Goal: Register for event/course

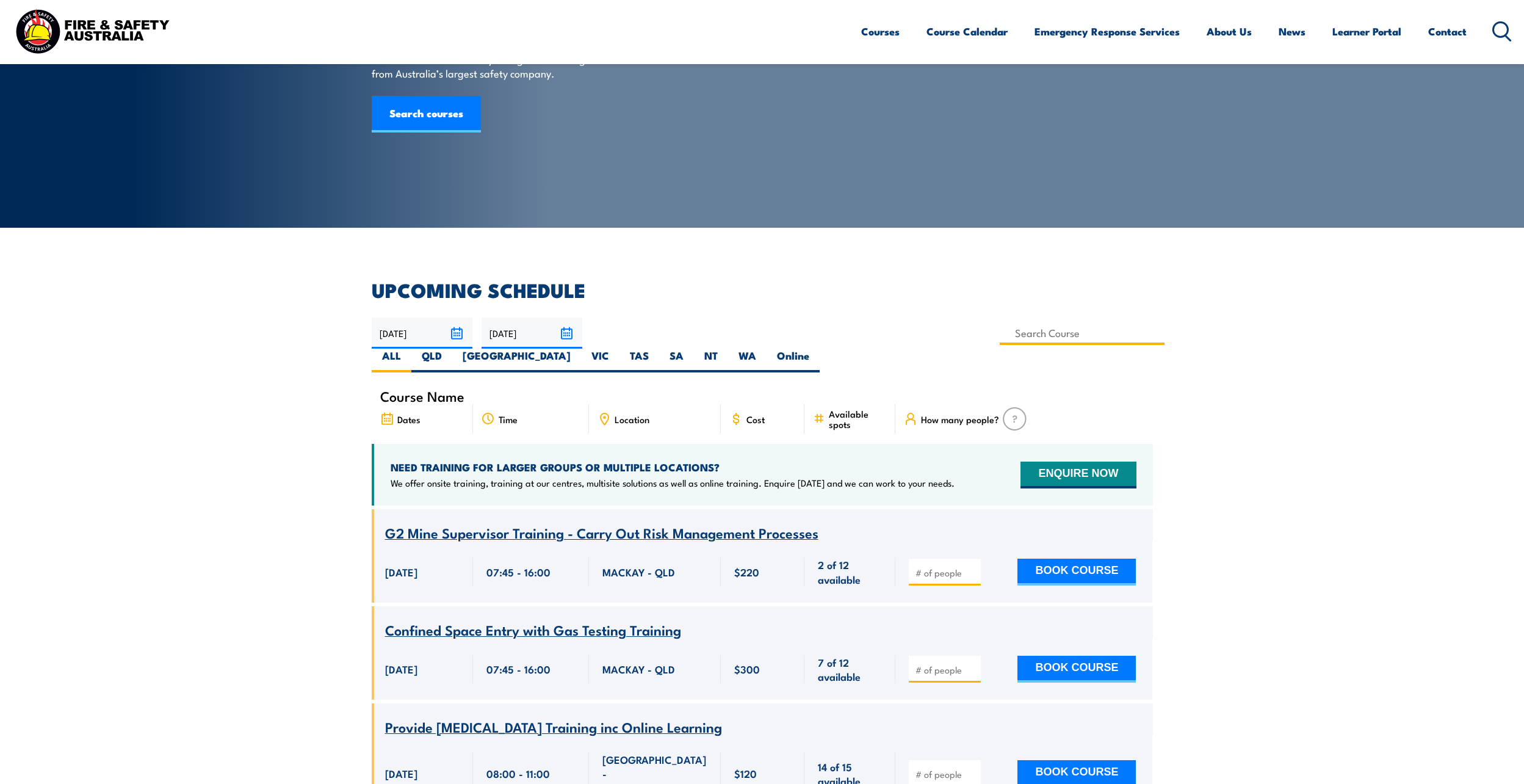
click at [1000, 329] on input at bounding box center [1083, 333] width 165 height 23
type input "Work Safely at Heights Training"
click at [452, 348] on label "QLD" at bounding box center [432, 360] width 41 height 23
click at [450, 348] on input "QLD" at bounding box center [446, 352] width 8 height 8
radio input "true"
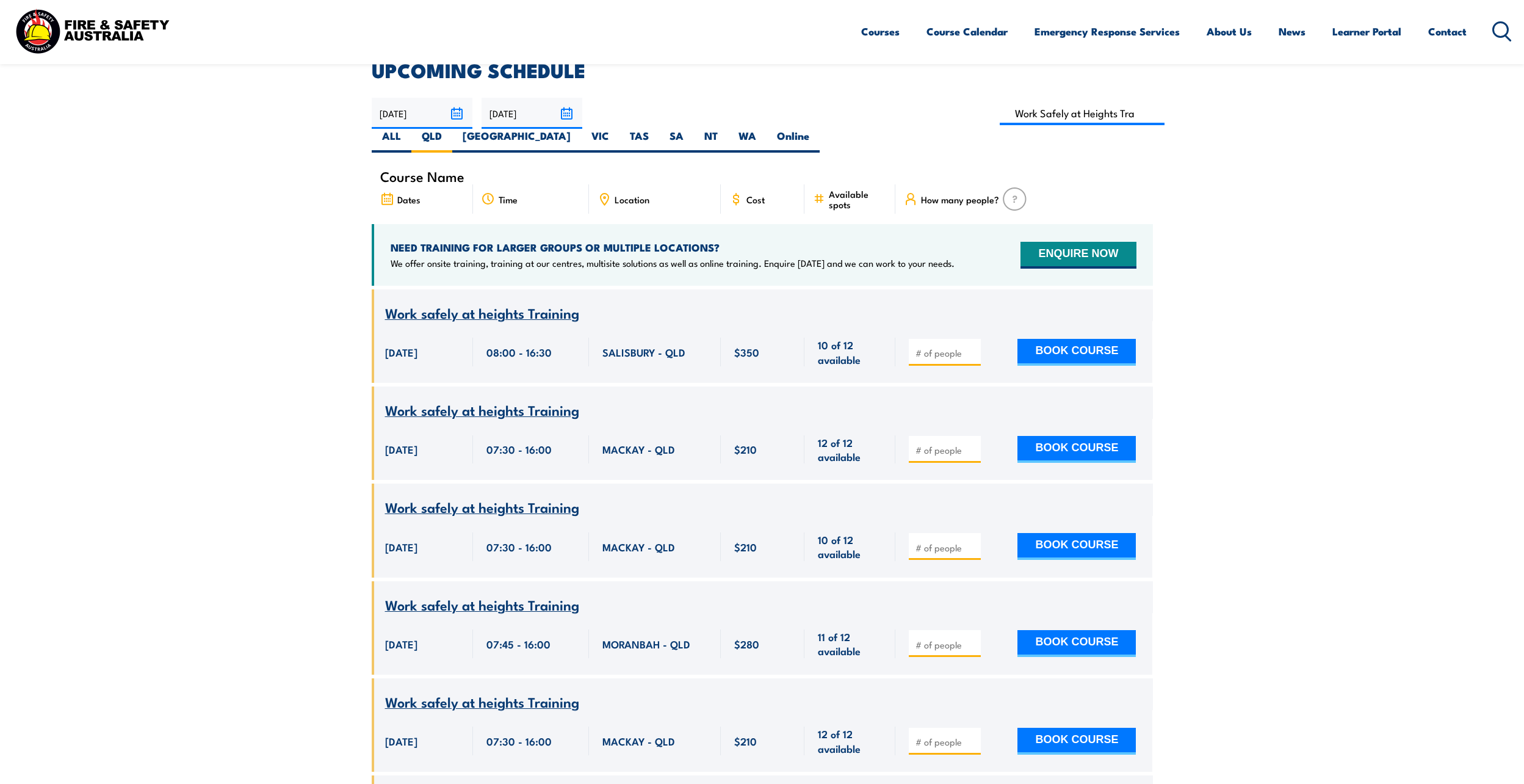
scroll to position [281, 0]
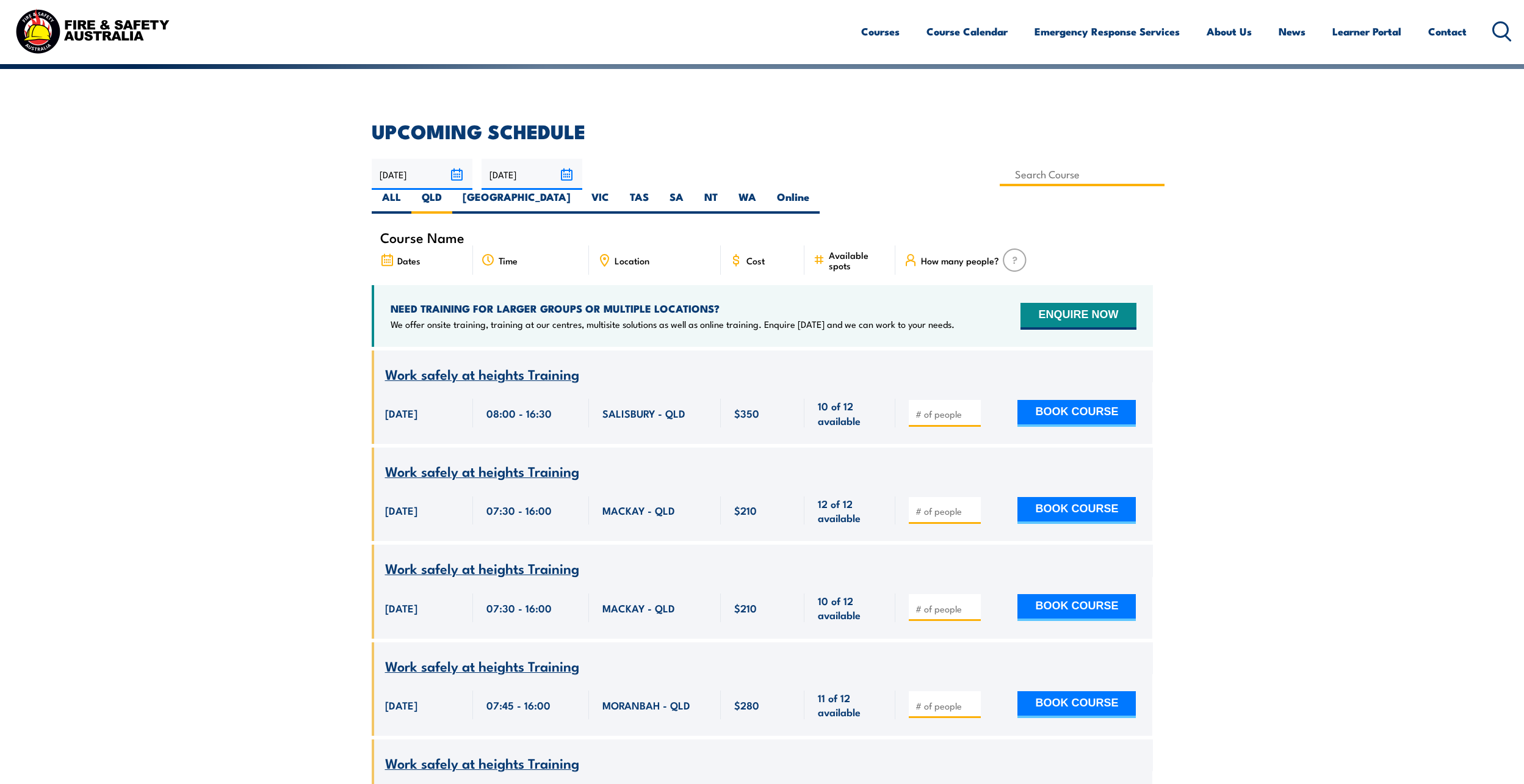
click at [1000, 178] on input at bounding box center [1083, 174] width 165 height 23
type input "Working at Heights – Refresher – Mackay"
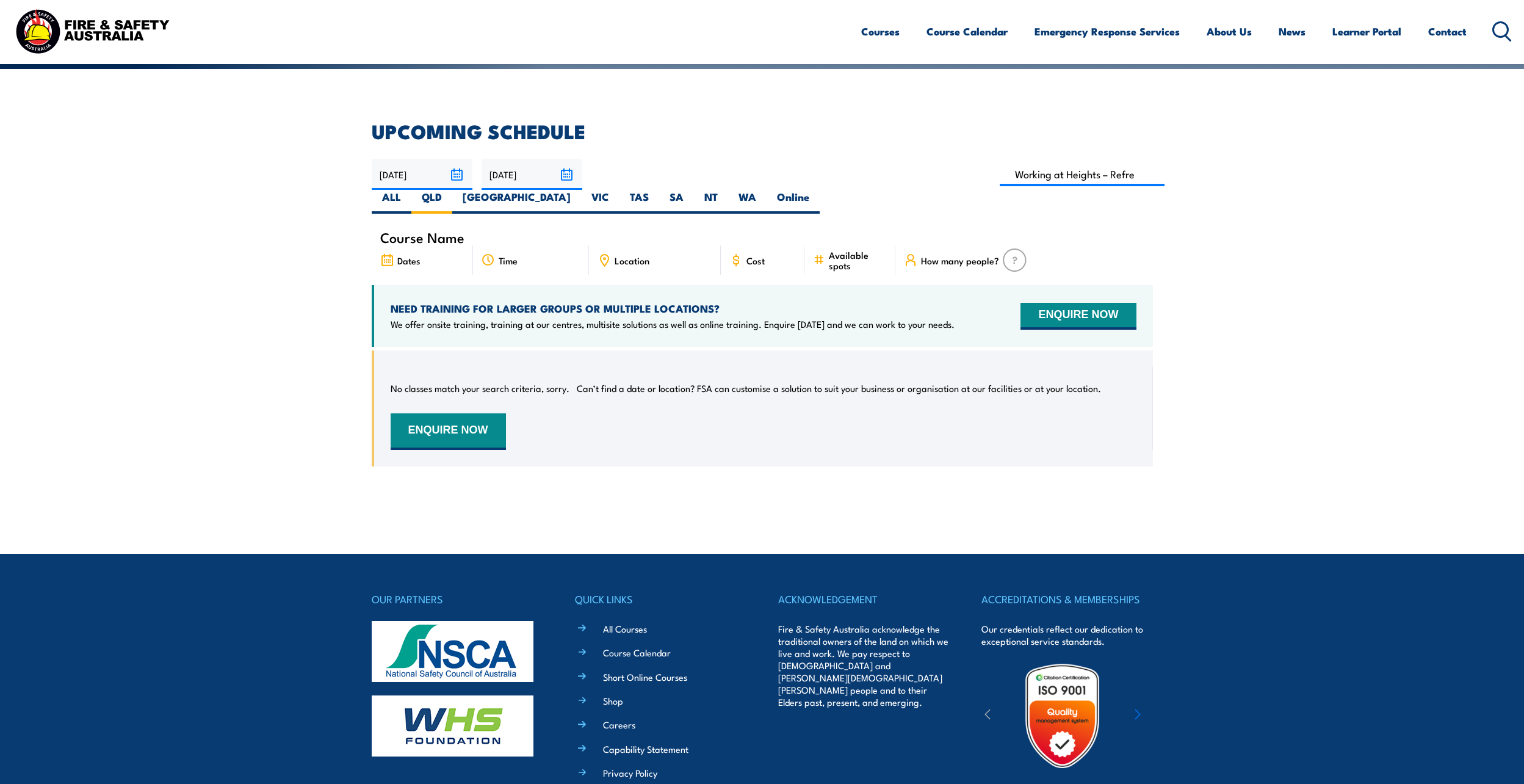
scroll to position [220, 0]
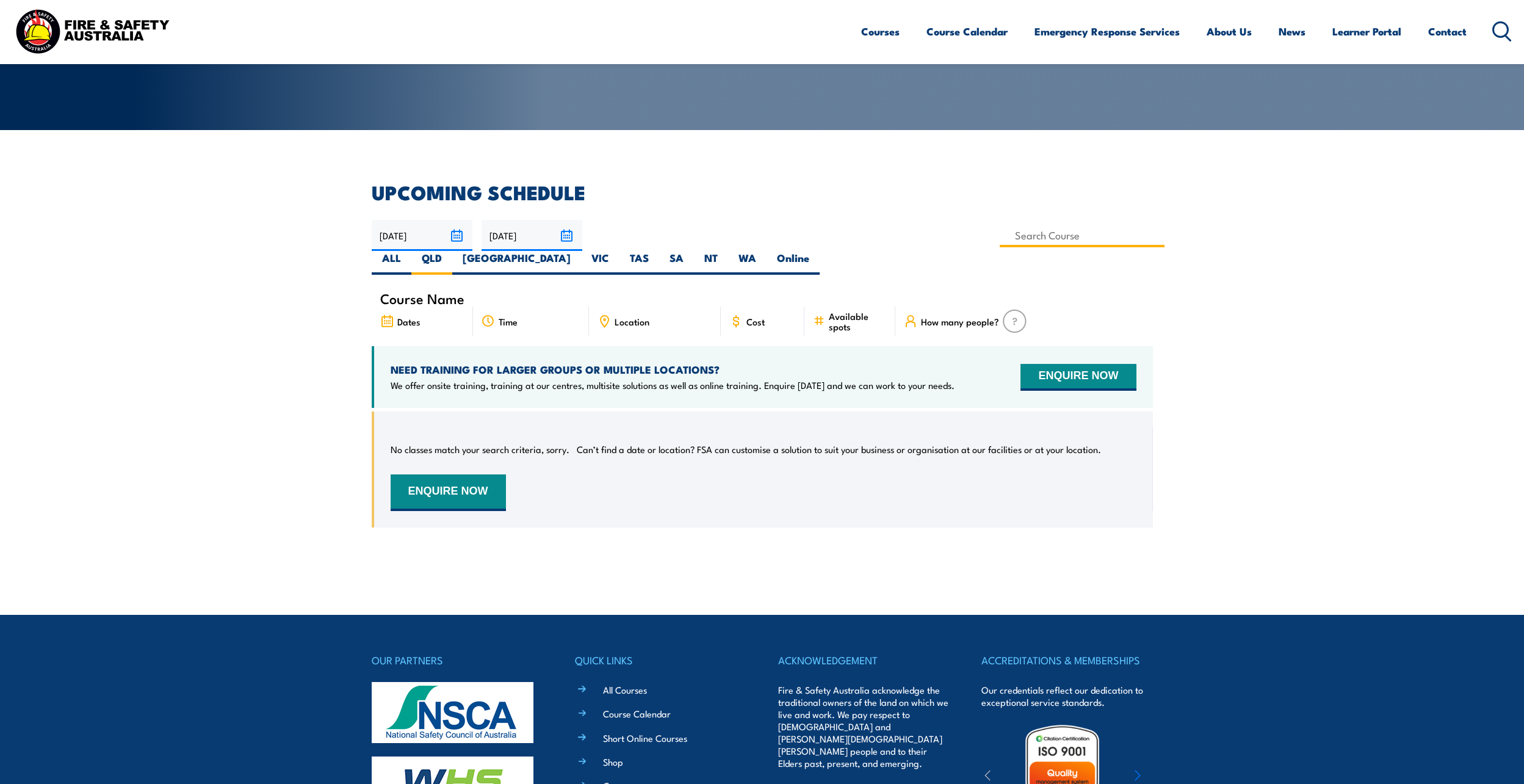
click at [1000, 242] on input at bounding box center [1083, 235] width 165 height 23
click at [1000, 231] on input "Working at Heights – Refresher – Mackay" at bounding box center [1083, 235] width 165 height 23
type input "y"
type input "E"
type input "Confined Space Entry & GTA Refresher – Mackay"
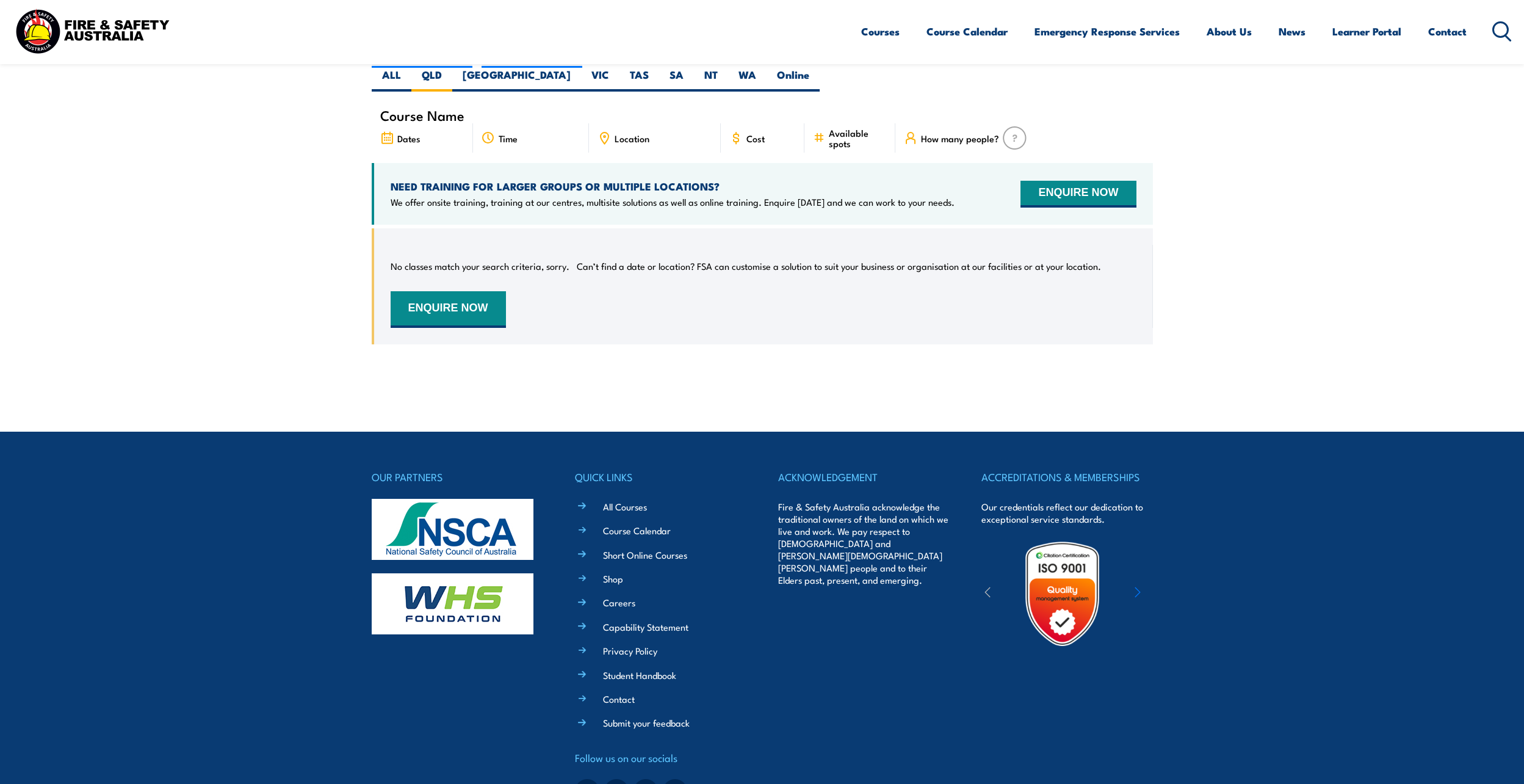
scroll to position [281, 0]
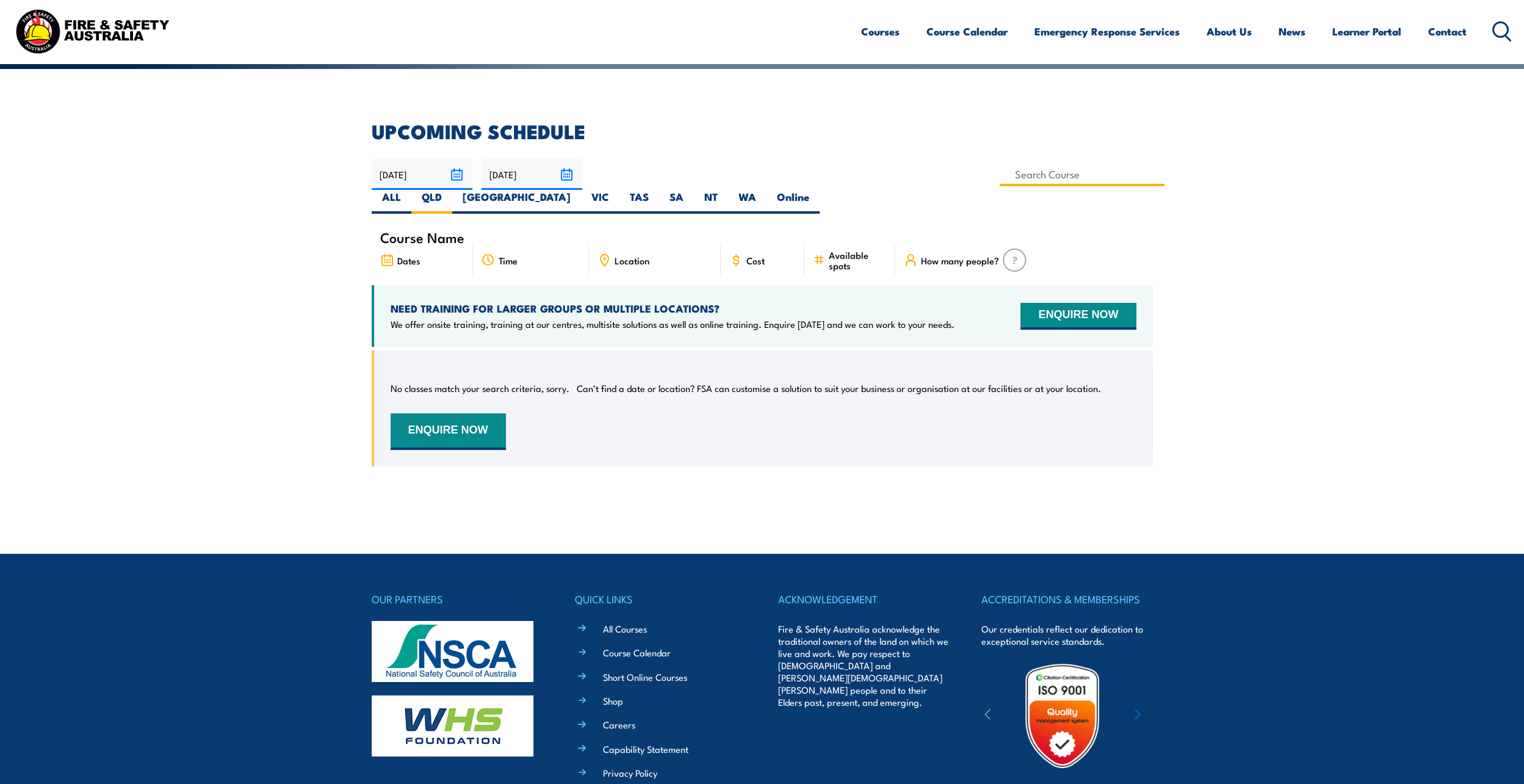
click at [1000, 178] on input at bounding box center [1083, 174] width 165 height 23
click at [1000, 174] on input at bounding box center [1083, 174] width 165 height 23
type input "v"
type input "Confined Space with Gas Testing"
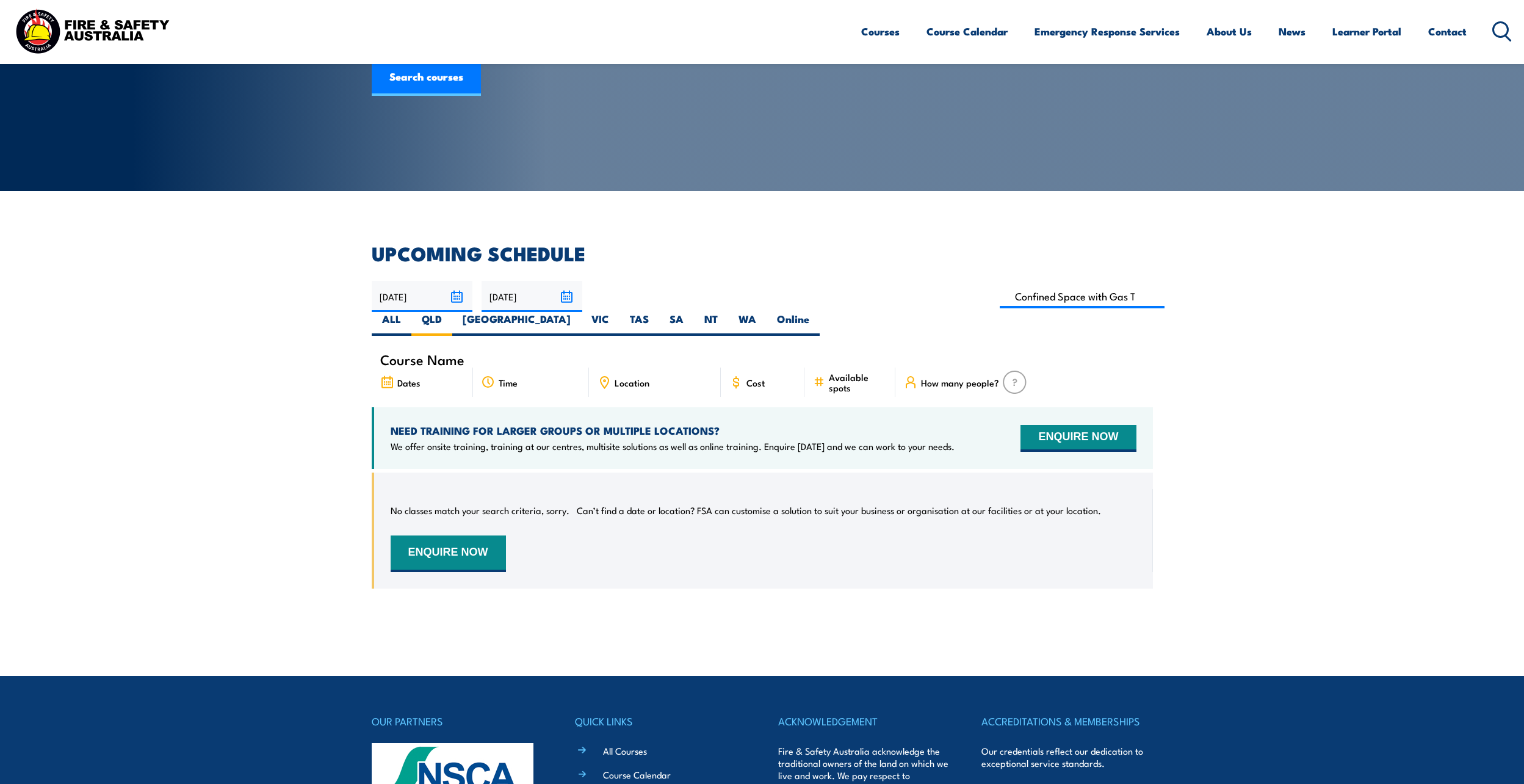
scroll to position [98, 0]
